Goal: Task Accomplishment & Management: Manage account settings

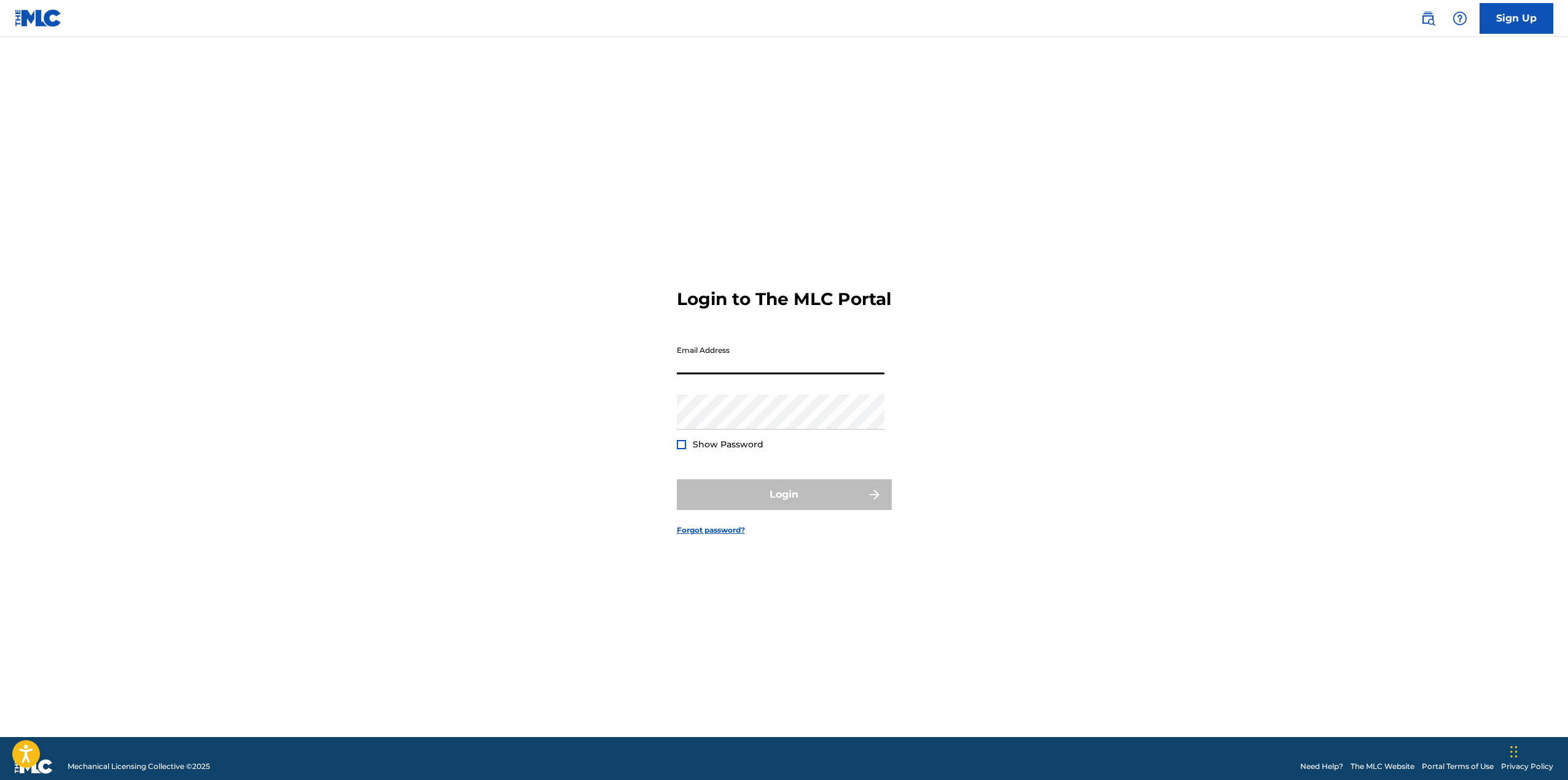
click at [731, 375] on input "Email Address" at bounding box center [780, 356] width 207 height 35
type input "[EMAIL_ADDRESS][DOMAIN_NAME]"
click at [677, 479] on button "Login" at bounding box center [784, 494] width 215 height 31
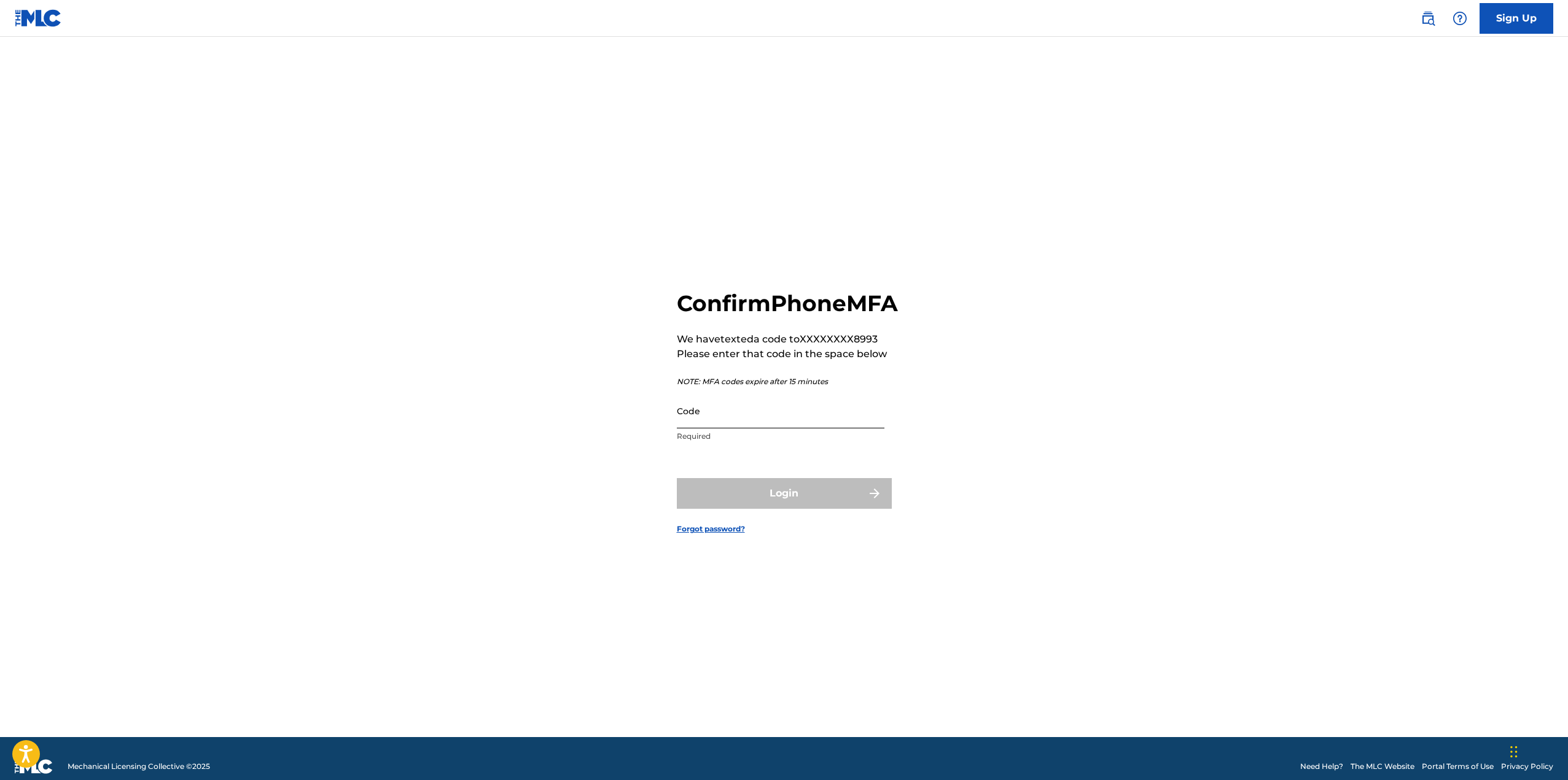
click at [710, 429] on input "Code" at bounding box center [780, 410] width 207 height 35
type input "333172"
click at [834, 509] on button "Login" at bounding box center [784, 493] width 215 height 31
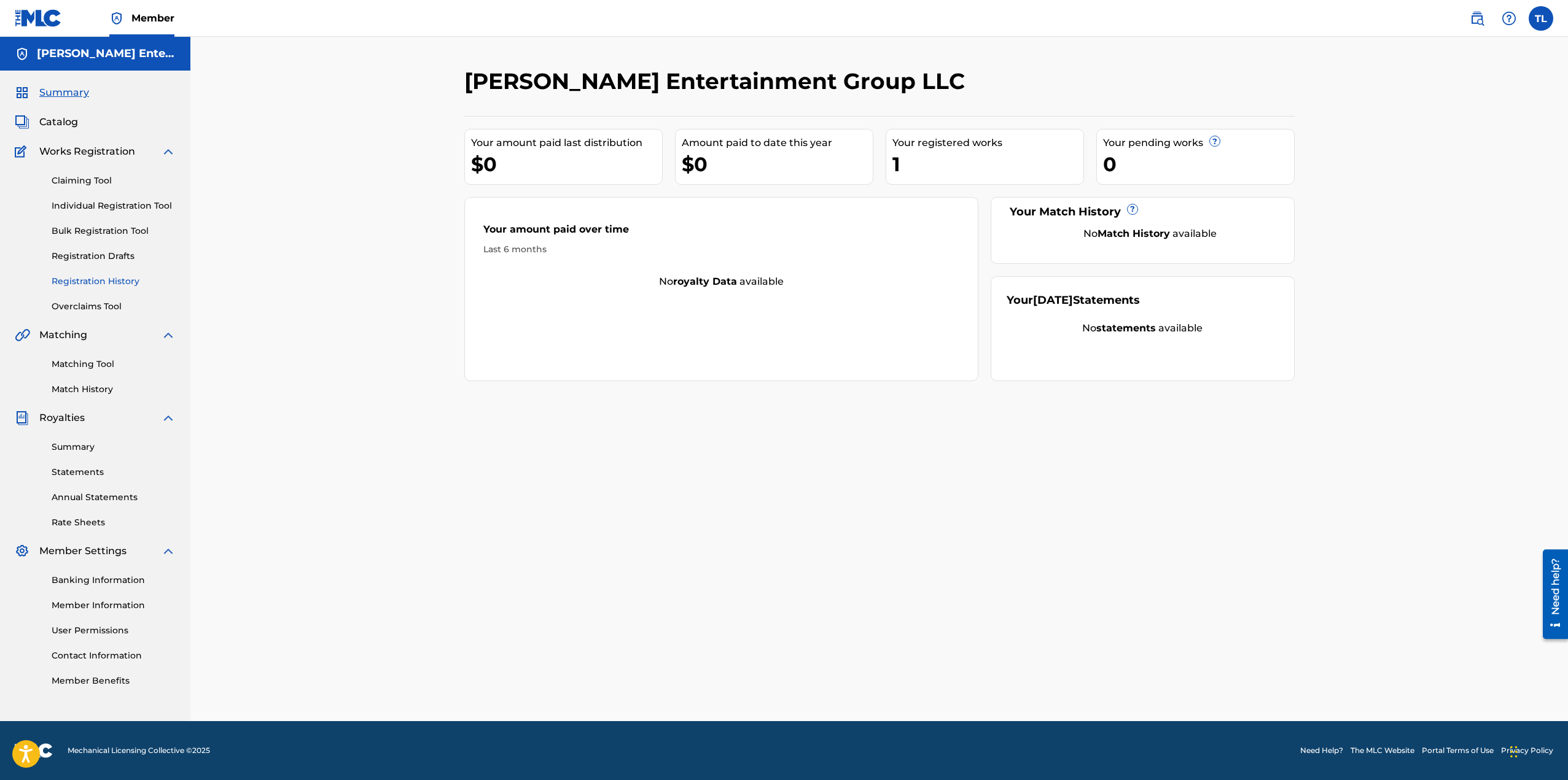
click at [108, 280] on link "Registration History" at bounding box center [113, 281] width 124 height 13
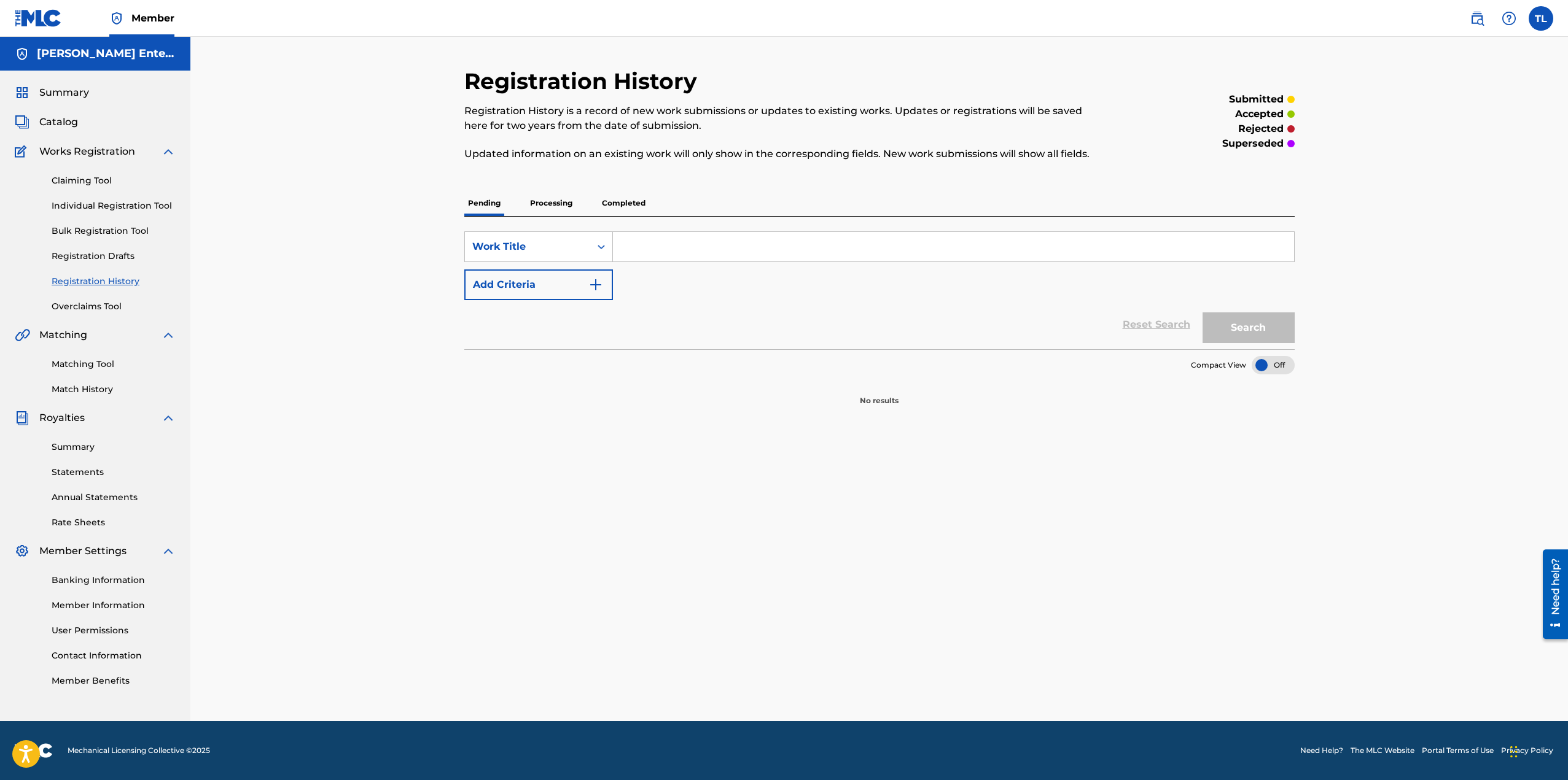
click at [613, 203] on p "Completed" at bounding box center [623, 204] width 51 height 26
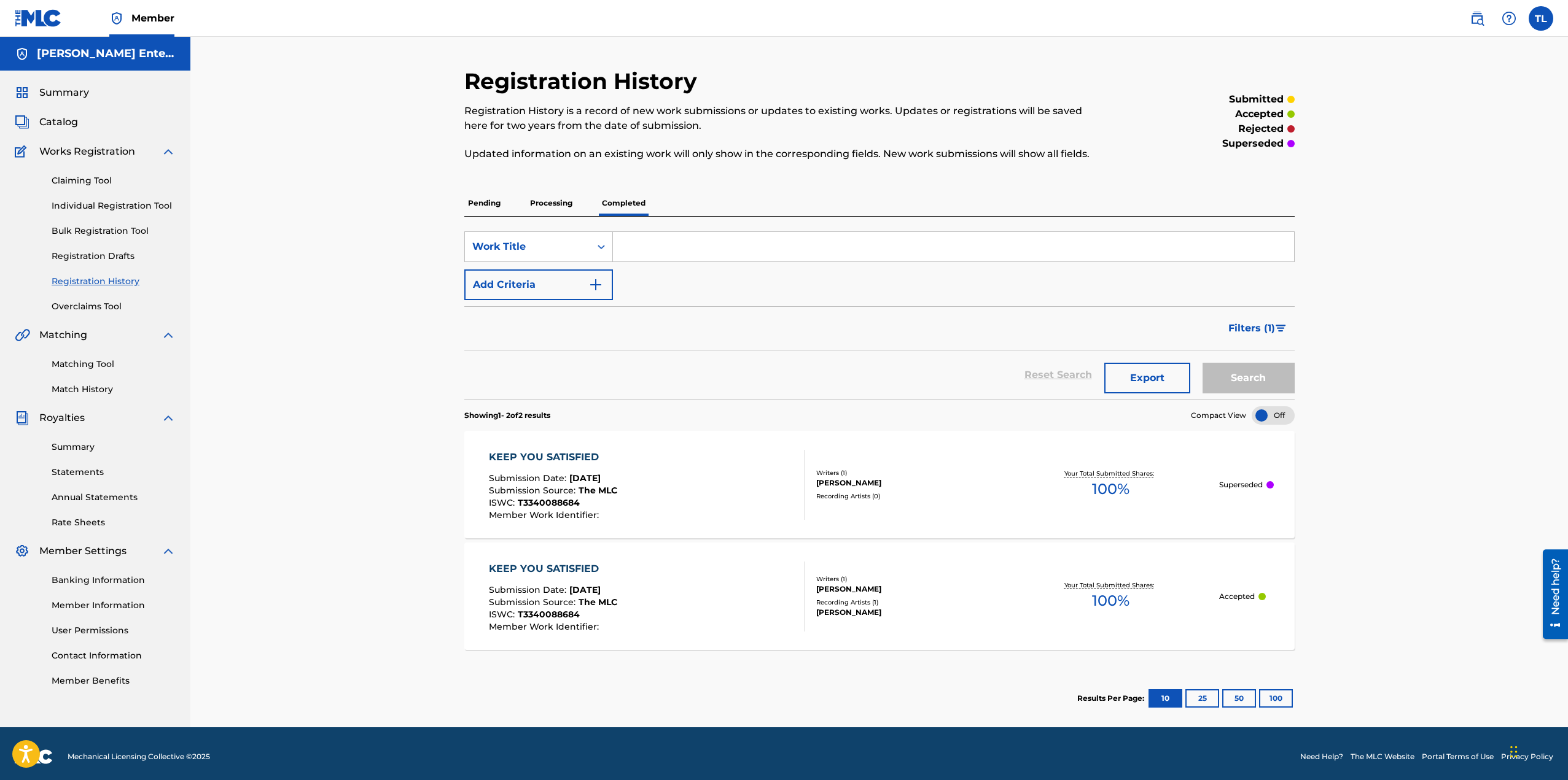
click at [542, 563] on div "KEEP YOU SATISFIED" at bounding box center [552, 569] width 128 height 15
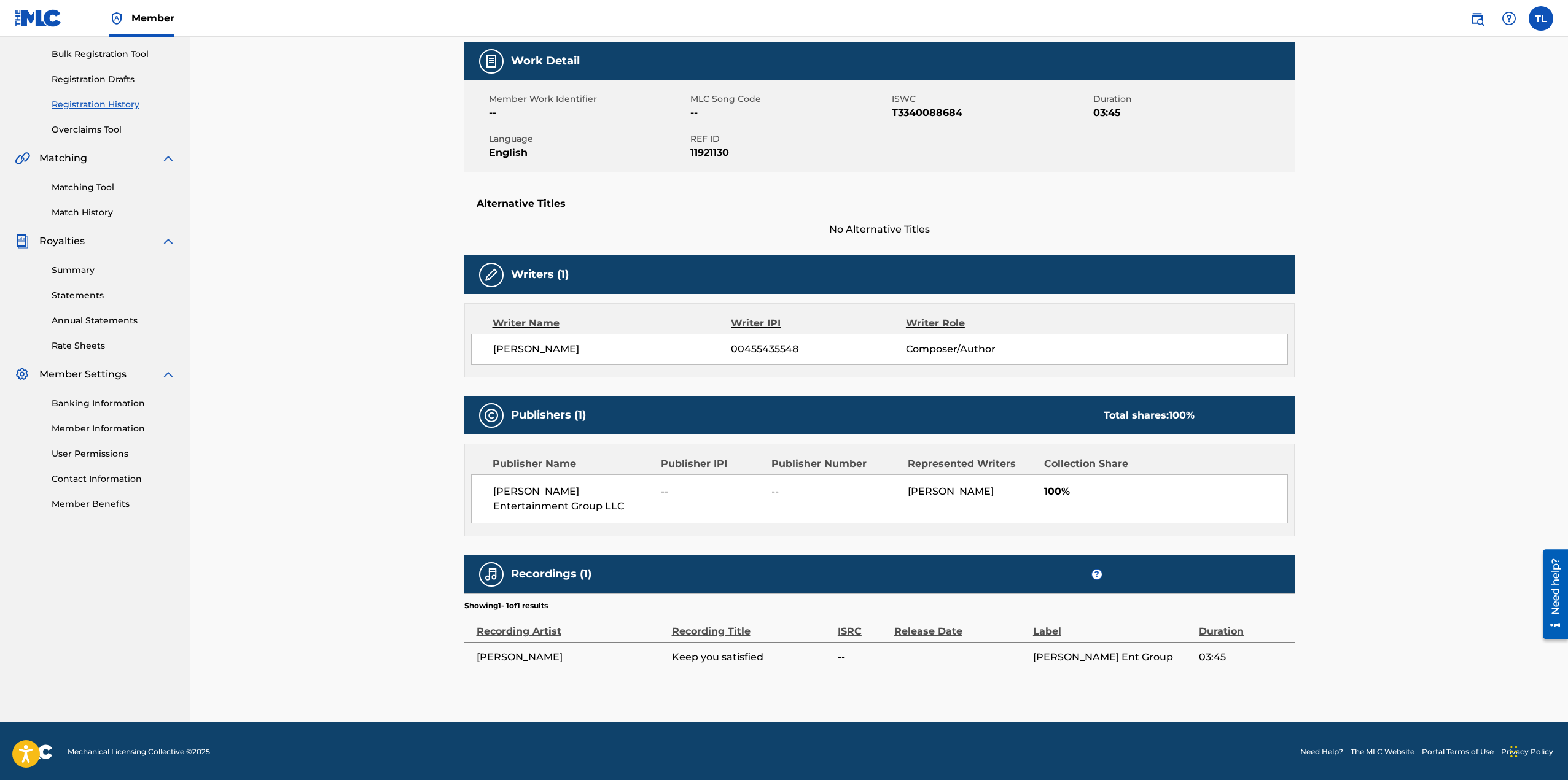
scroll to position [178, 0]
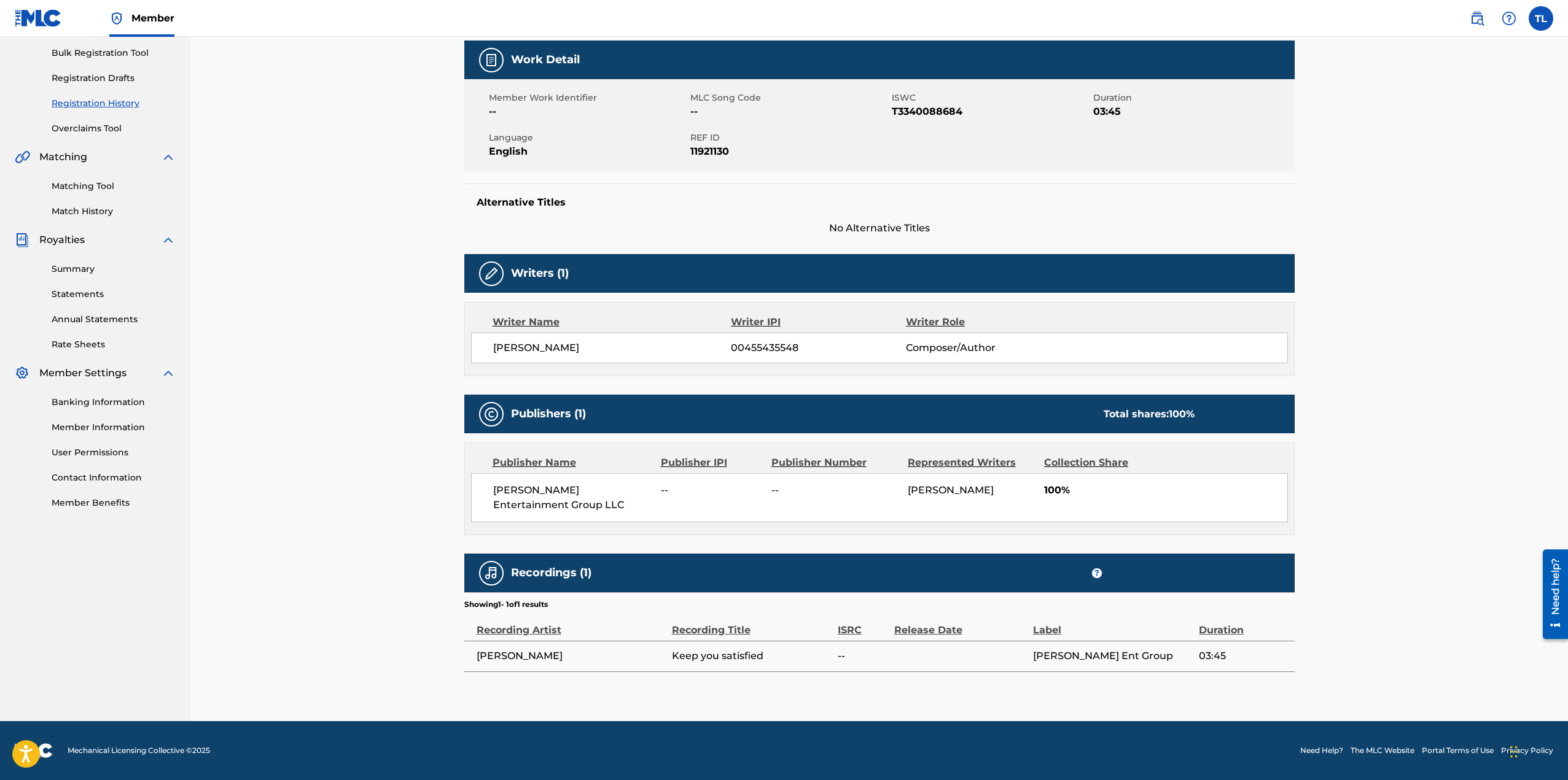
click at [94, 185] on link "Matching Tool" at bounding box center [113, 187] width 124 height 13
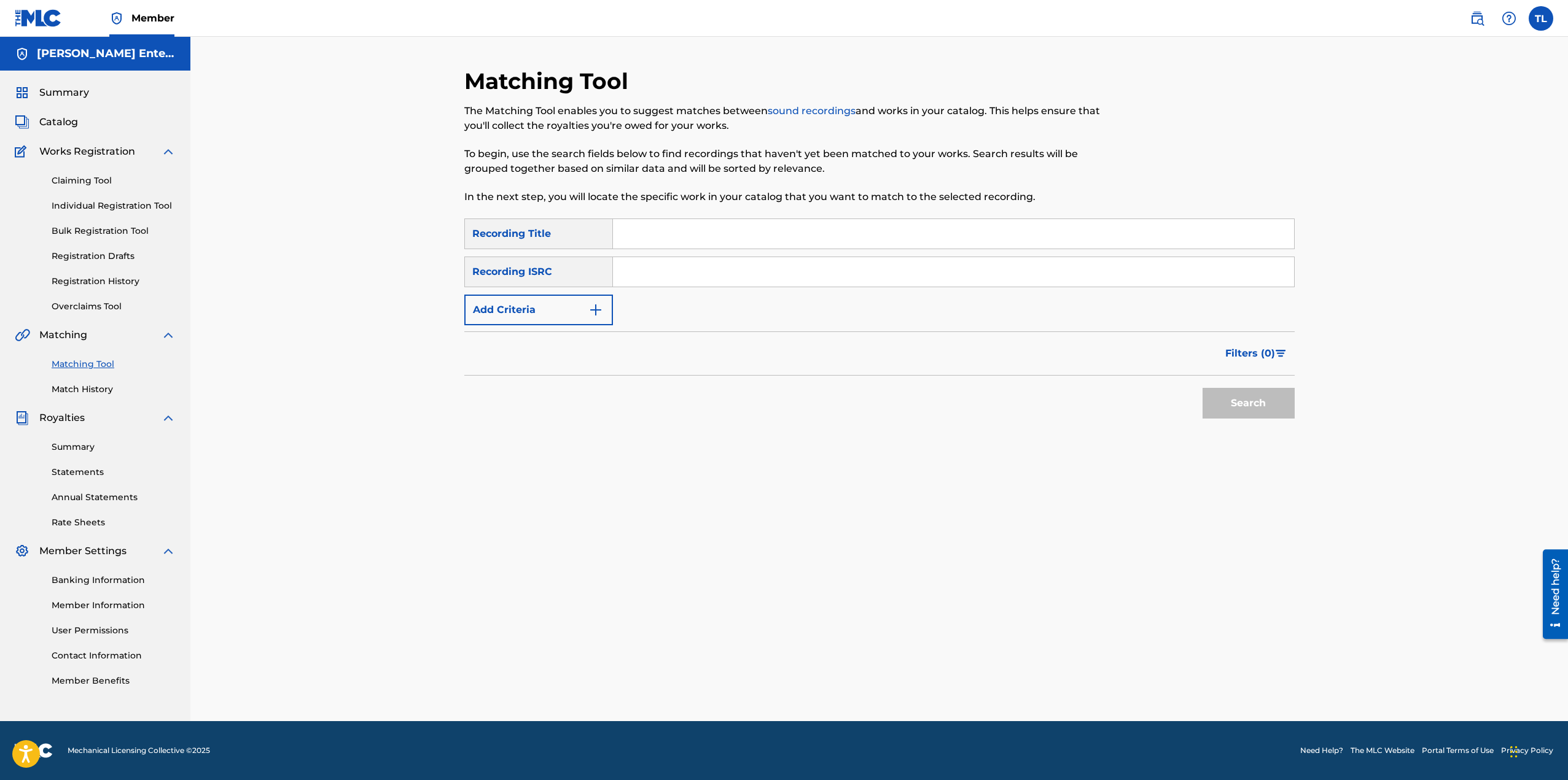
click at [649, 267] on input "Search Form" at bounding box center [953, 272] width 681 height 30
